Goal: Find specific page/section: Find specific page/section

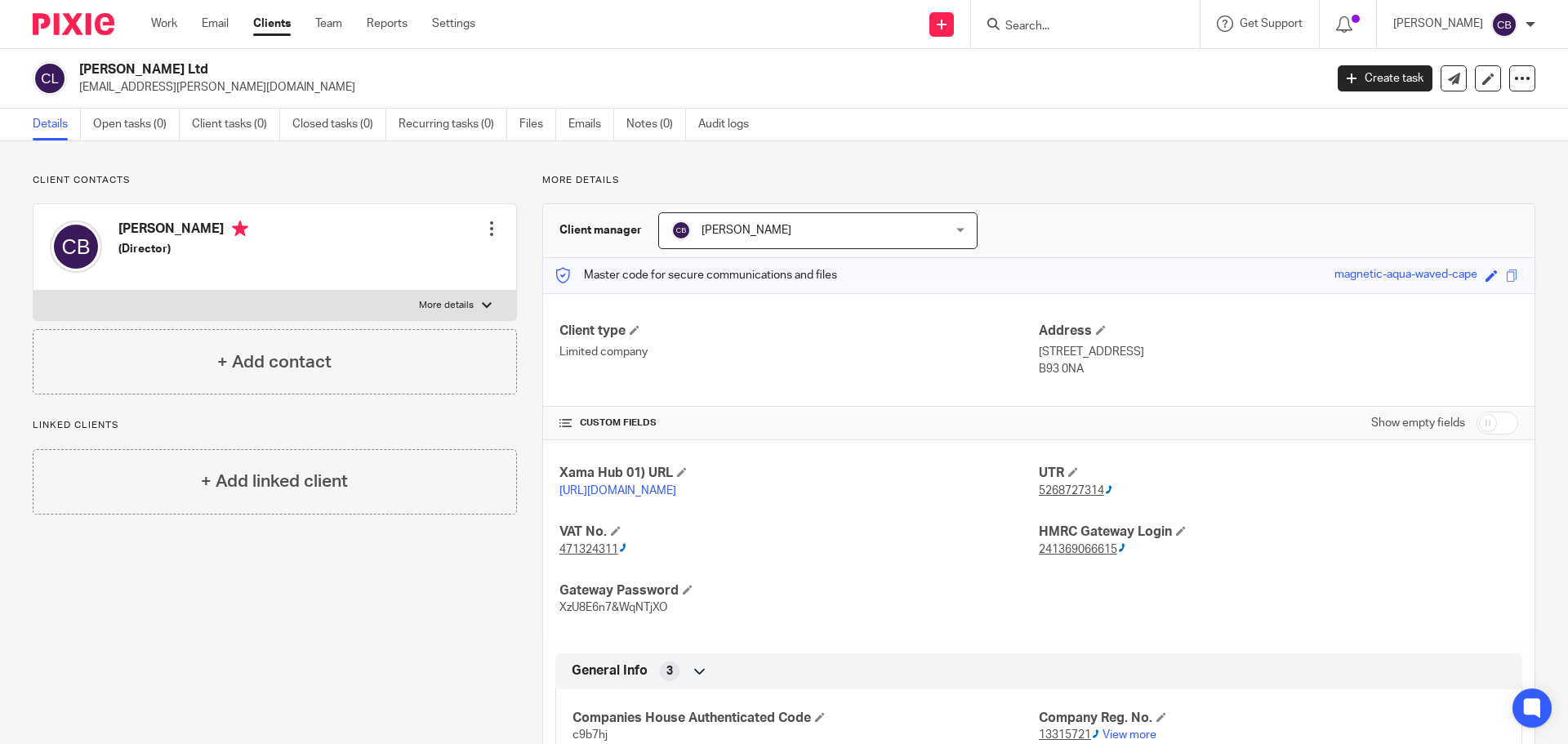
click at [1038, 23] on input "Search" at bounding box center [1077, 27] width 147 height 14
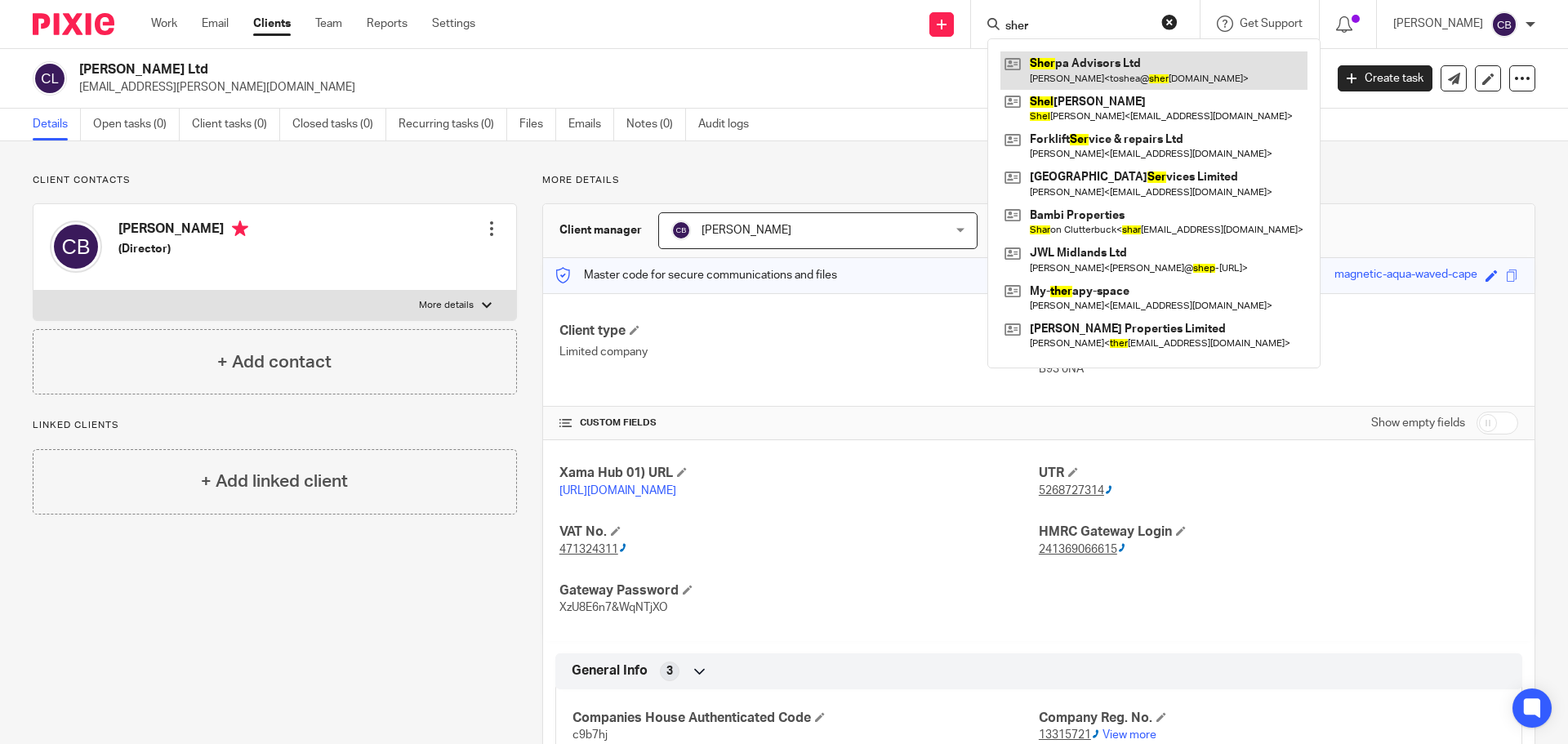
type input "sher"
click at [1062, 73] on link at bounding box center [1155, 70] width 307 height 38
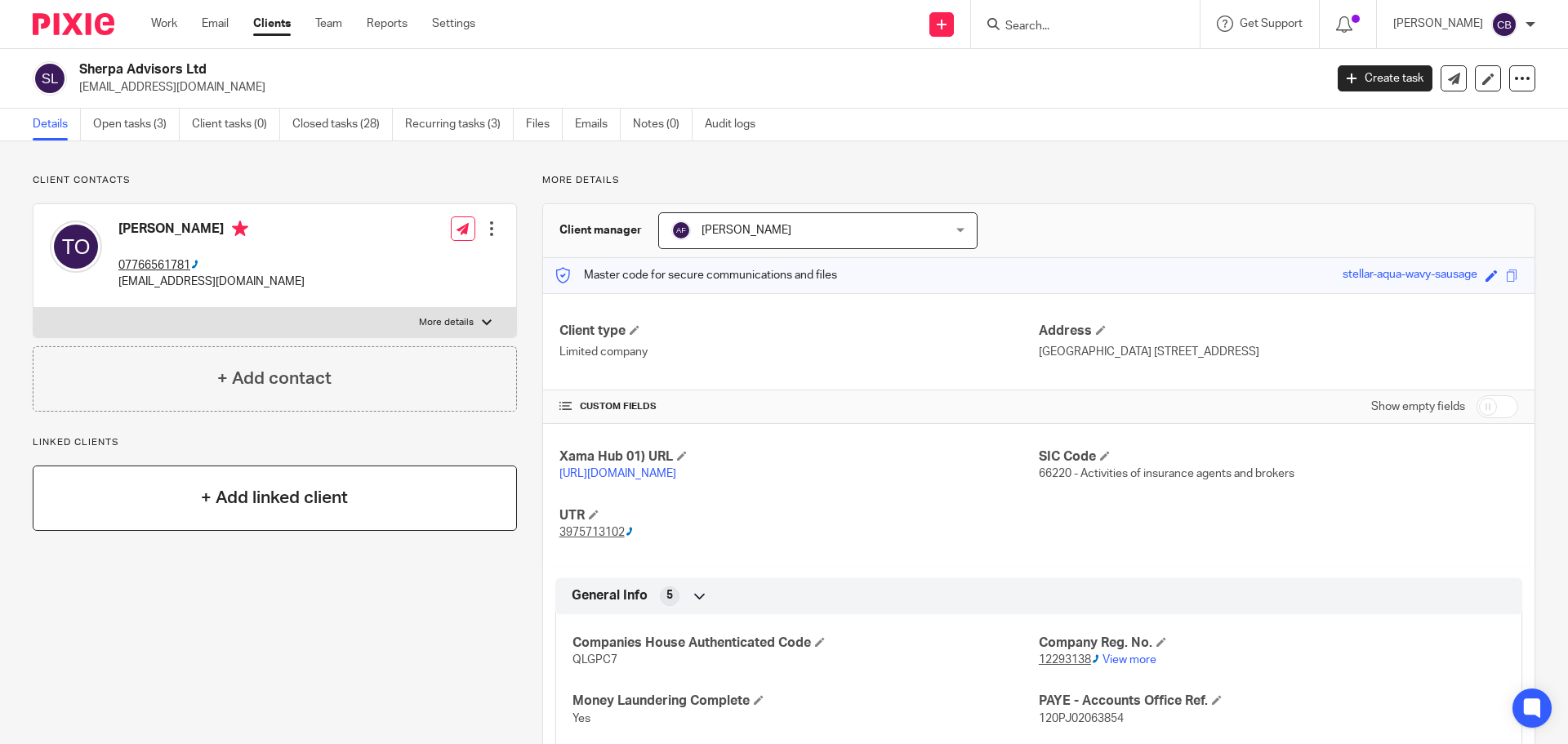
click at [294, 503] on h4 "+ Add linked client" at bounding box center [274, 498] width 147 height 25
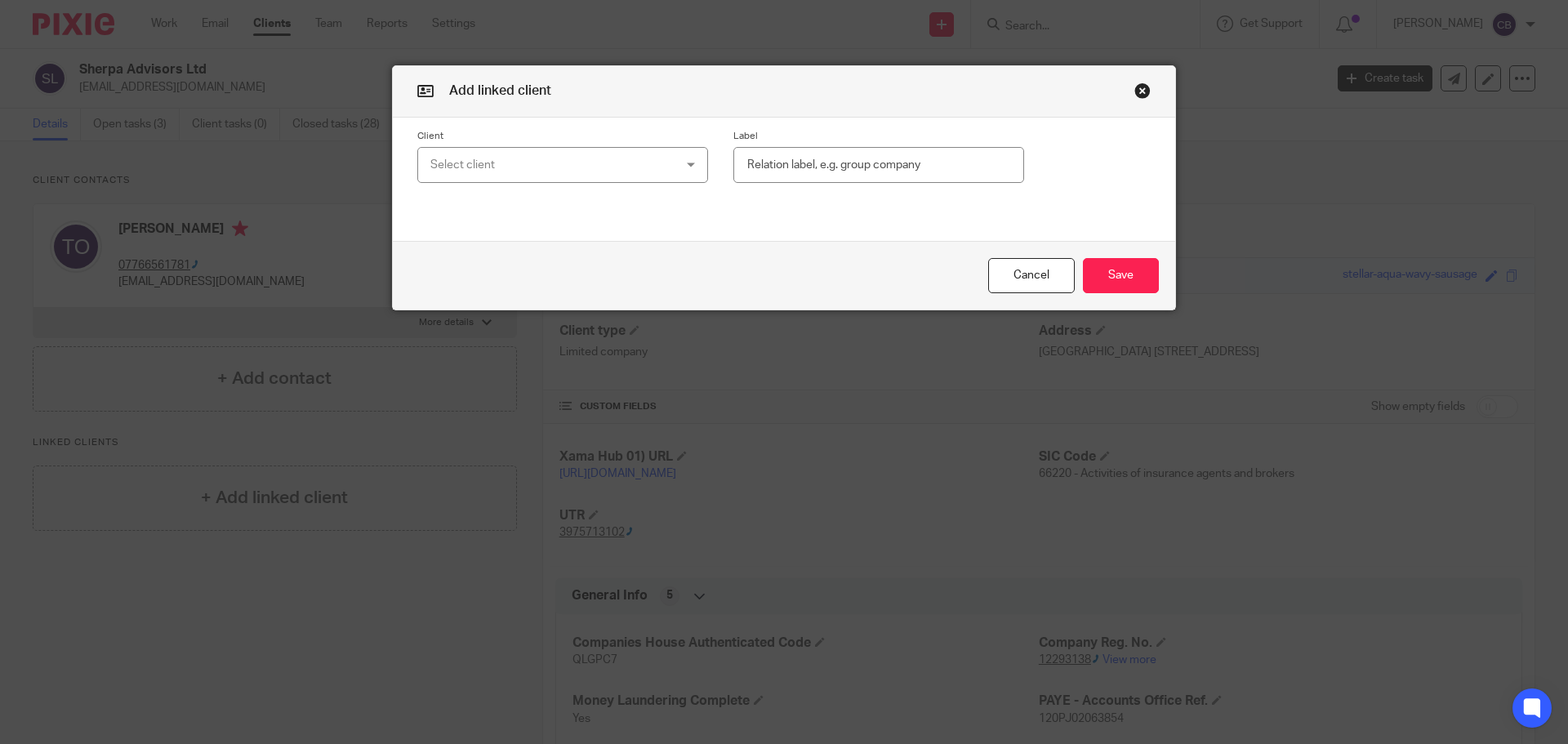
click at [524, 166] on div "Select client" at bounding box center [541, 165] width 221 height 34
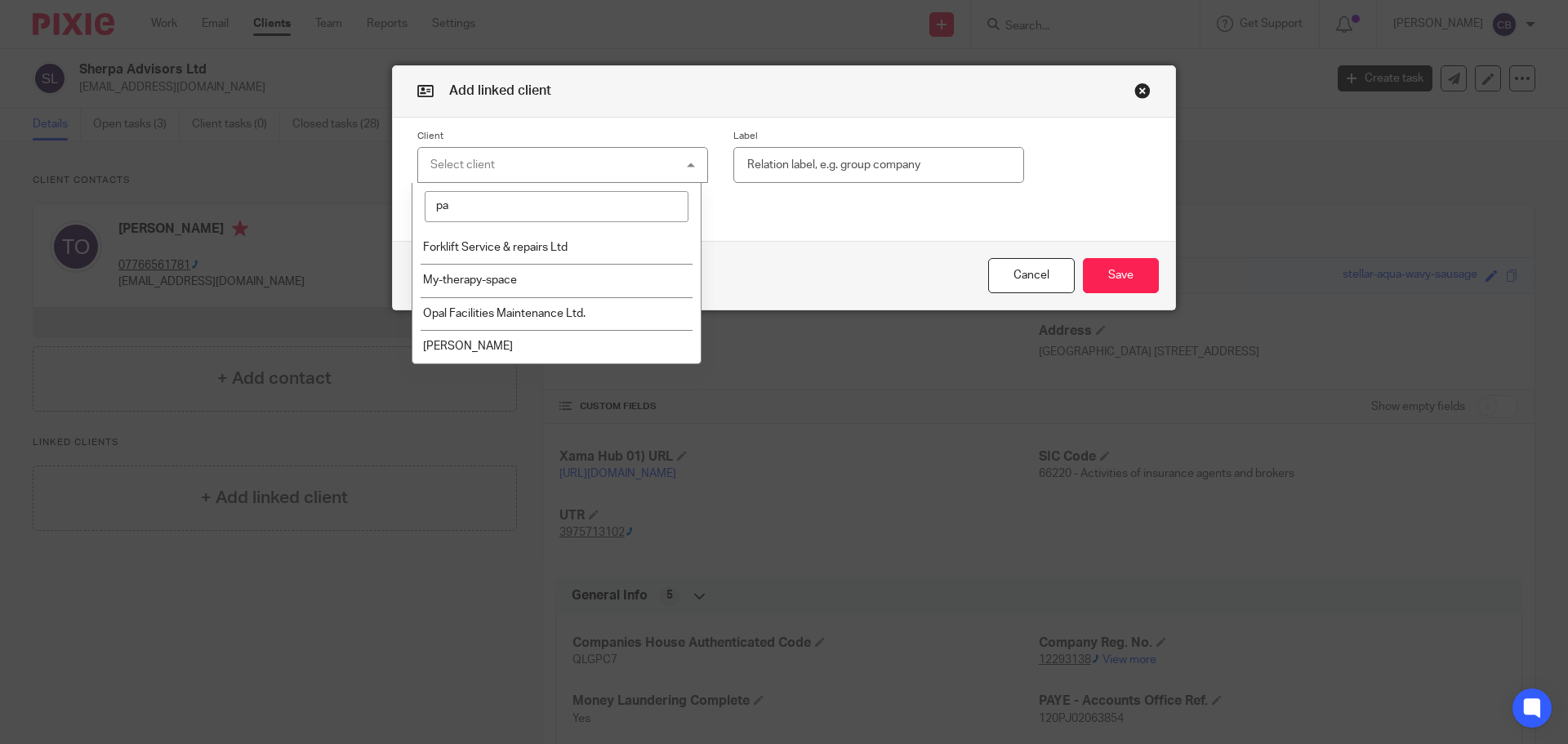
type input "pau"
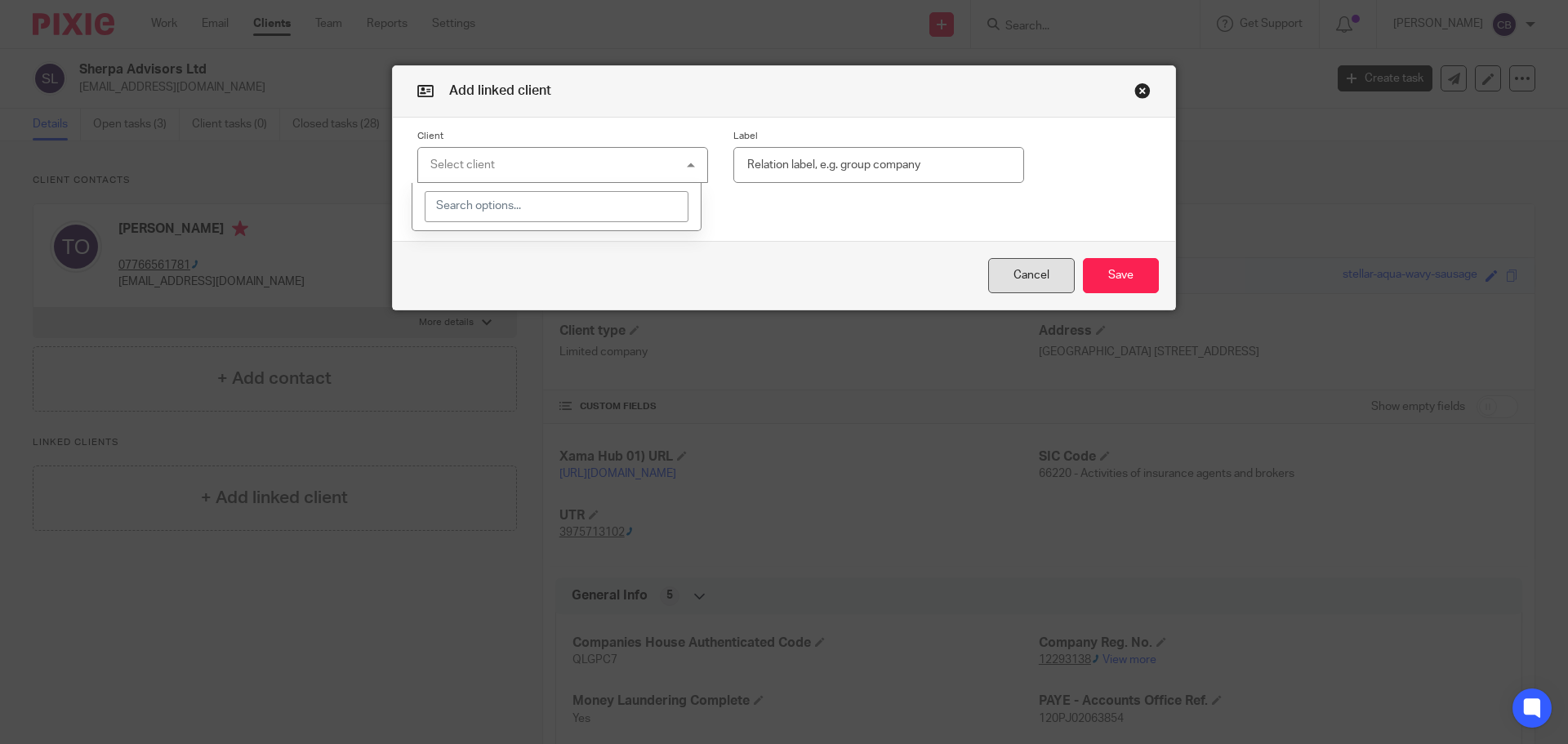
click at [1010, 275] on button "Cancel" at bounding box center [1032, 275] width 87 height 35
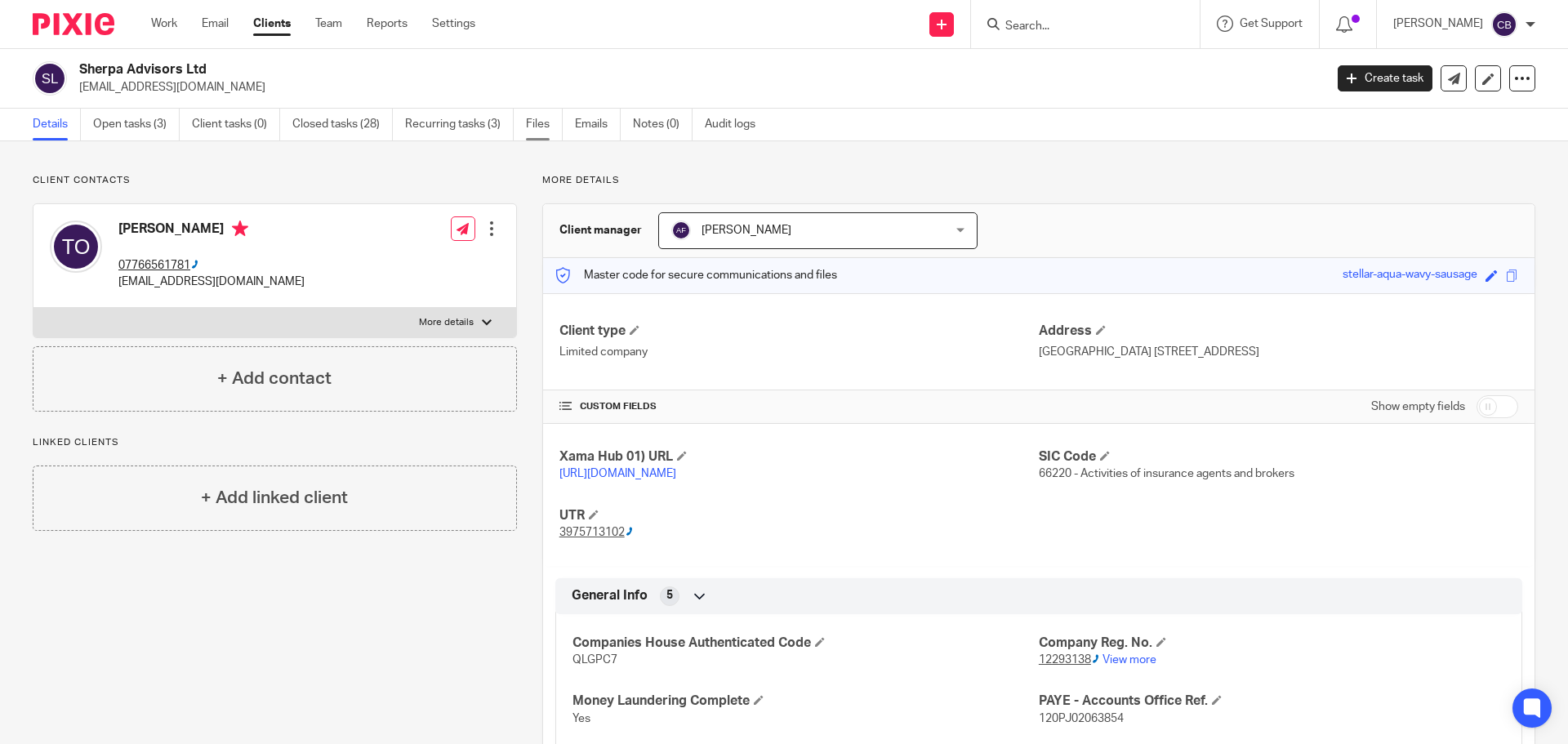
click at [537, 132] on link "Files" at bounding box center [544, 124] width 37 height 32
